Goal: Information Seeking & Learning: Learn about a topic

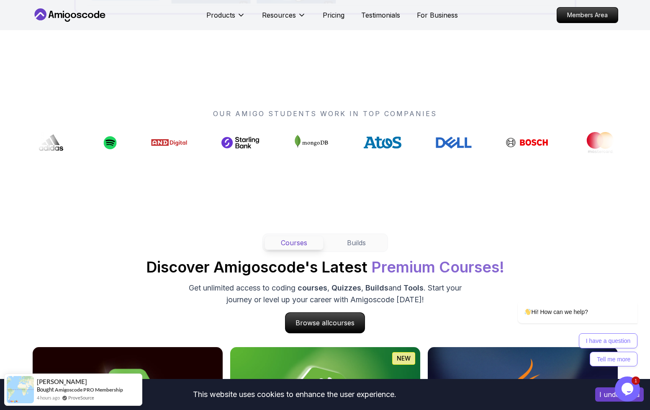
scroll to position [796, 0]
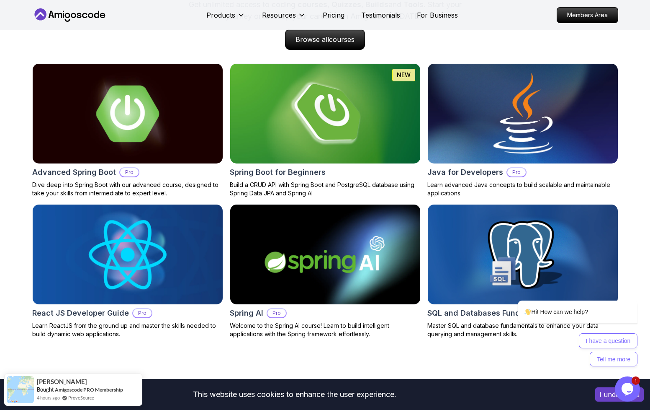
scroll to position [879, 0]
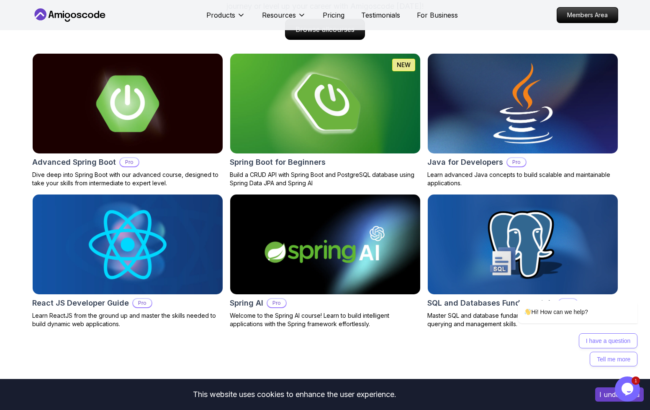
click at [520, 129] on img at bounding box center [523, 103] width 200 height 105
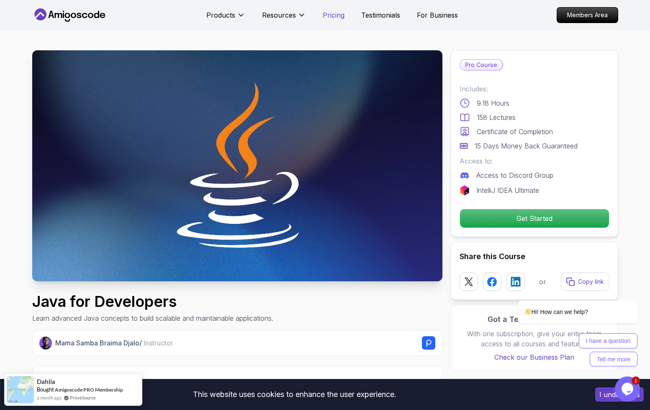
click at [326, 17] on p "Pricing" at bounding box center [334, 15] width 22 height 10
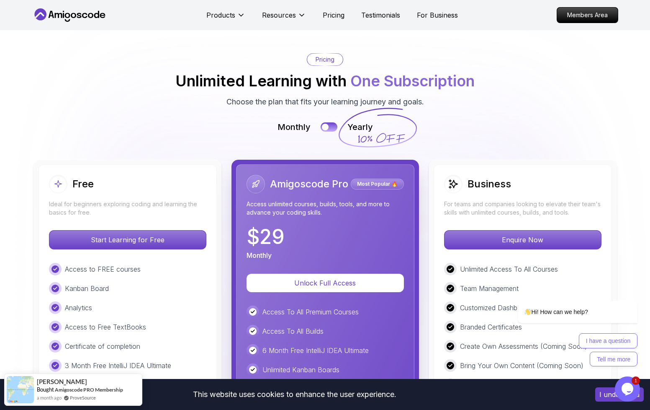
scroll to position [1800, 0]
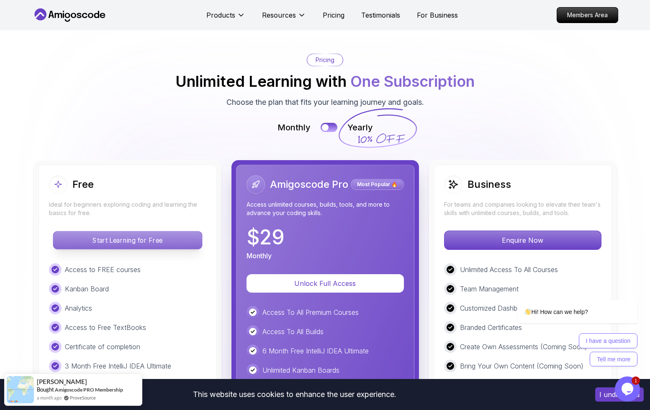
click at [119, 240] on p "Start Learning for Free" at bounding box center [127, 240] width 149 height 18
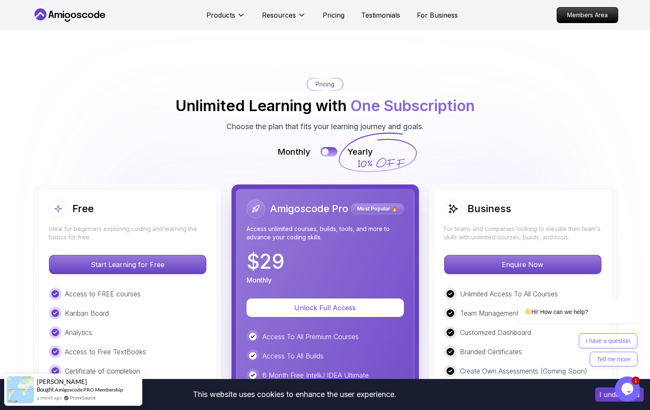
scroll to position [1758, 0]
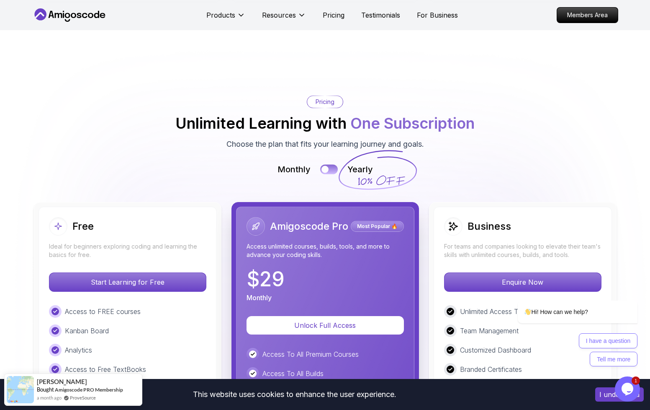
click at [323, 167] on div at bounding box center [325, 168] width 7 height 7
click at [330, 167] on div at bounding box center [333, 168] width 7 height 7
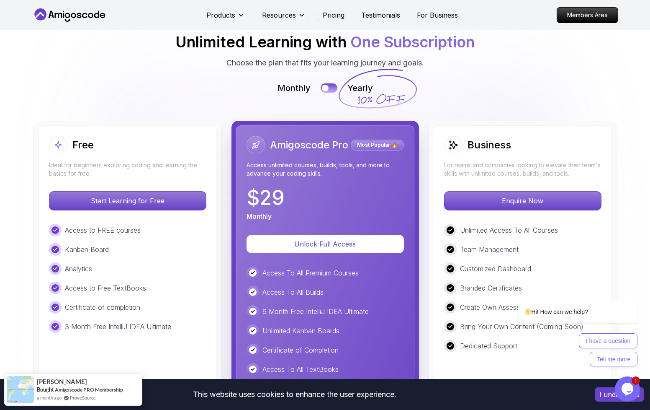
scroll to position [1883, 0]
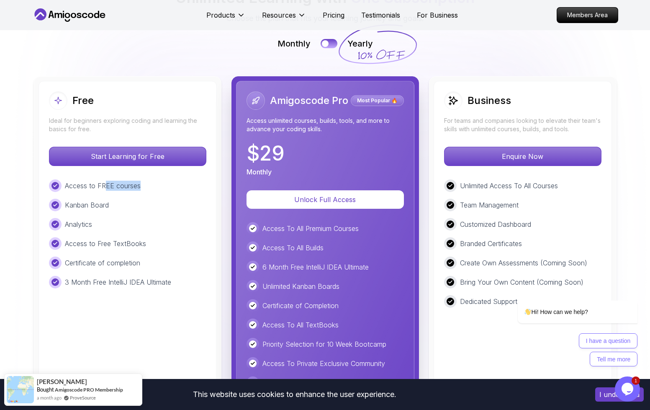
drag, startPoint x: 136, startPoint y: 185, endPoint x: 117, endPoint y: 202, distance: 25.2
click at [155, 187] on div "Access to FREE courses" at bounding box center [127, 185] width 157 height 13
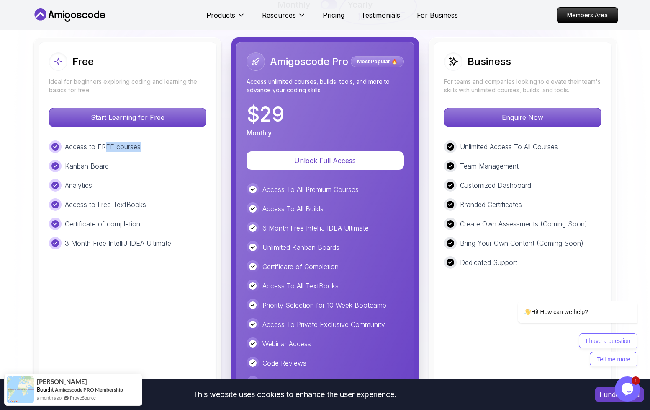
scroll to position [1925, 0]
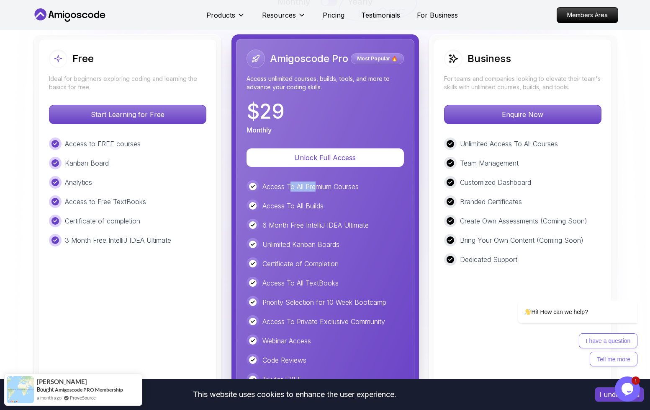
drag, startPoint x: 323, startPoint y: 183, endPoint x: 353, endPoint y: 179, distance: 29.7
click at [332, 181] on p "Access To All Premium Courses" at bounding box center [311, 186] width 96 height 10
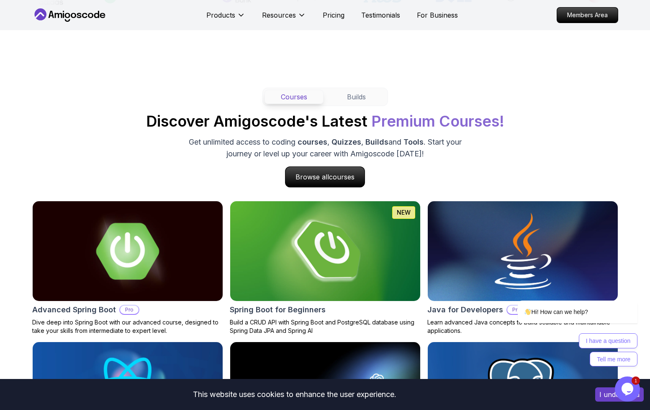
scroll to position [711, 0]
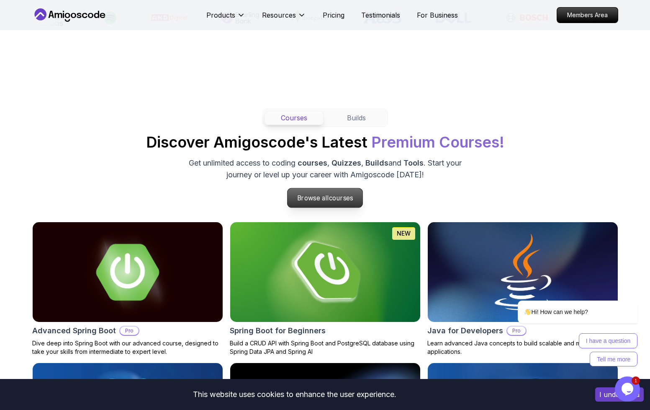
click at [327, 202] on p "Browse all courses" at bounding box center [325, 197] width 75 height 19
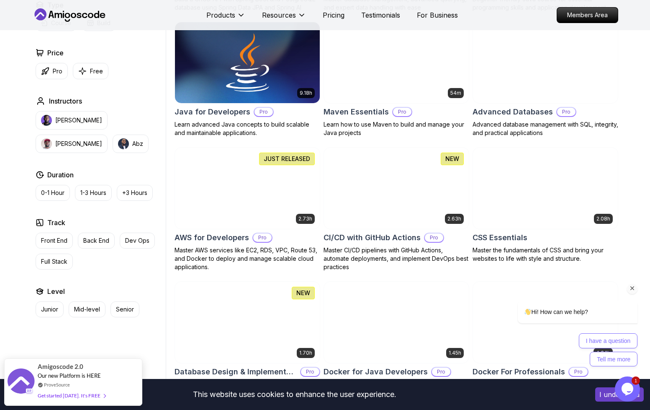
scroll to position [502, 0]
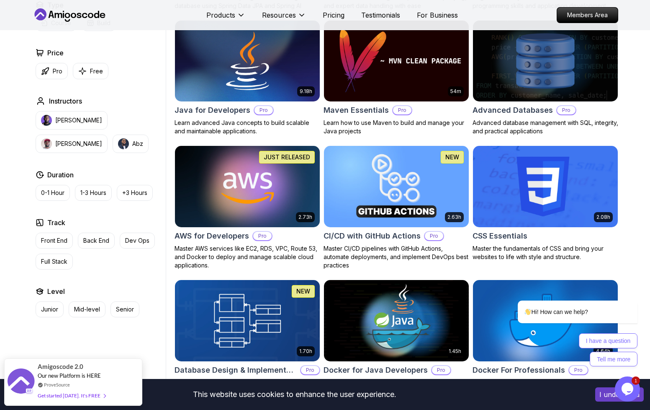
click at [224, 235] on h2 "AWS for Developers" at bounding box center [212, 236] width 75 height 12
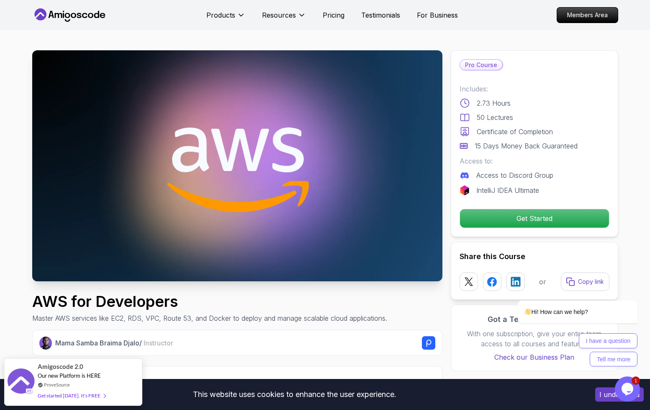
click at [263, 170] on img at bounding box center [237, 165] width 410 height 231
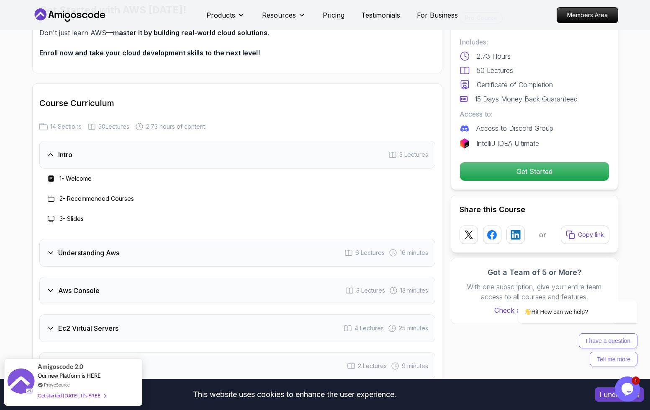
scroll to position [963, 0]
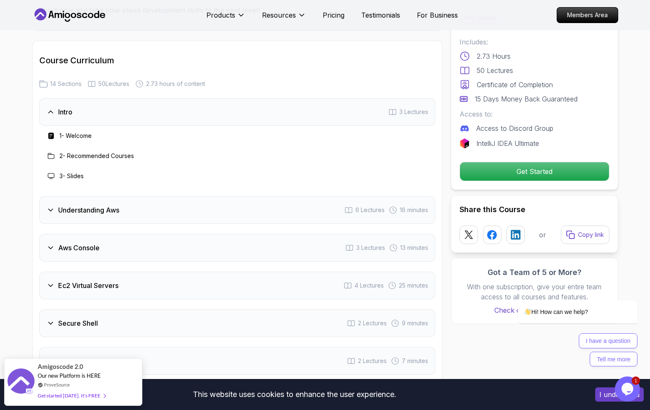
click at [63, 138] on h3 "1 - Welcome" at bounding box center [75, 135] width 32 height 8
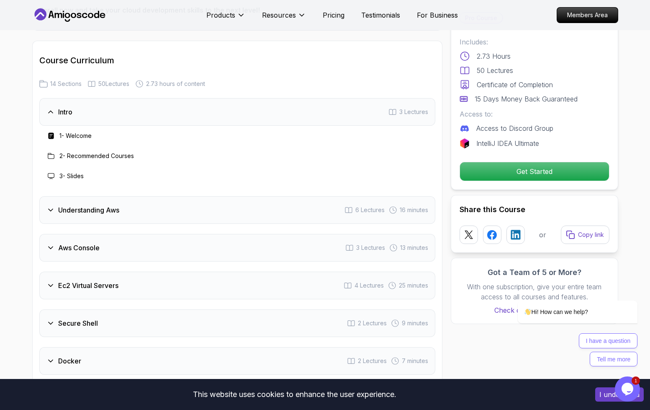
click at [72, 140] on h3 "1 - Welcome" at bounding box center [75, 135] width 32 height 8
click at [70, 134] on h3 "1 - Welcome" at bounding box center [75, 135] width 32 height 8
click at [51, 134] on rect at bounding box center [50, 136] width 5 height 6
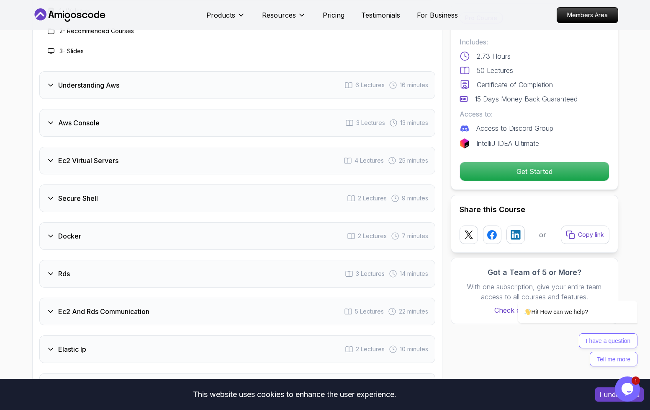
scroll to position [1089, 0]
click at [73, 86] on h3 "Understanding Aws" at bounding box center [88, 84] width 61 height 10
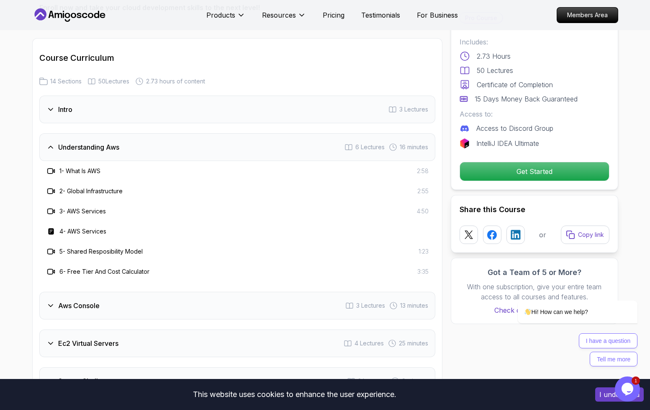
scroll to position [963, 0]
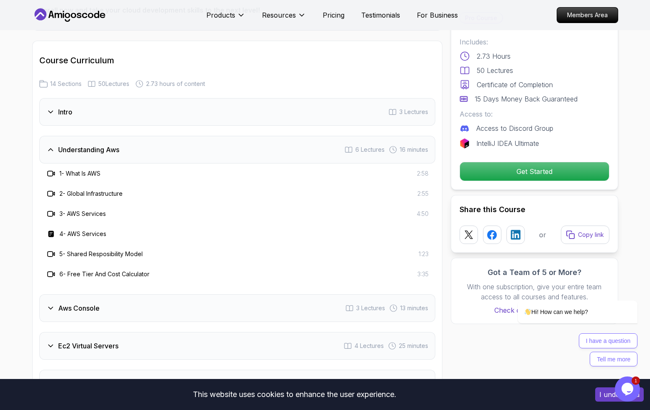
click at [54, 136] on div "Intro 3 Lectures Understanding Aws 6 Lectures 16 minutes 1 - What Is AWS 2:58 2…" at bounding box center [237, 417] width 396 height 638
click at [53, 115] on icon at bounding box center [50, 112] width 8 height 8
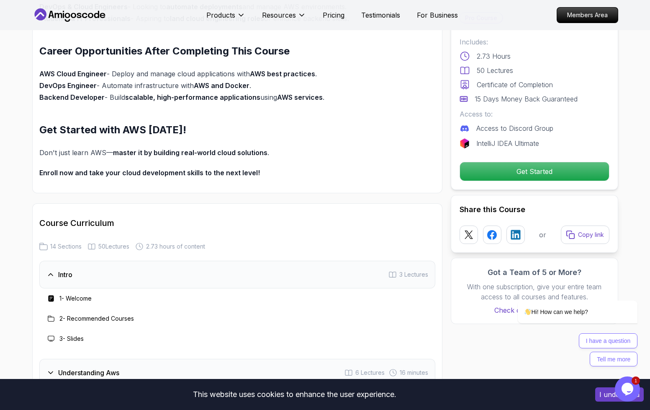
scroll to position [796, 0]
